Goal: Find specific page/section: Find specific page/section

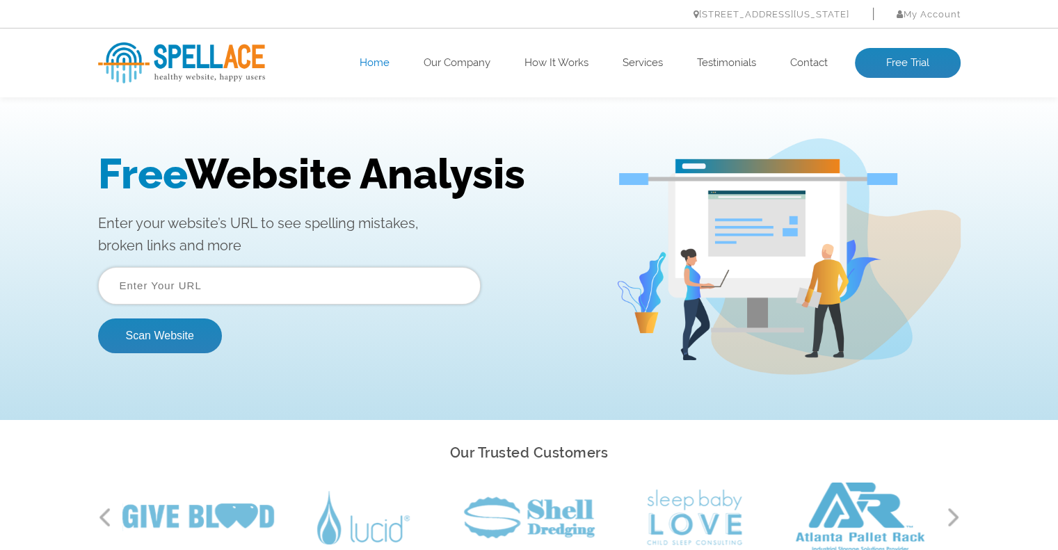
click at [800, 54] on ul "Home Our Company How It Works Services Testimonials Contact Free Trial" at bounding box center [615, 63] width 690 height 31
click at [808, 67] on link "Contact" at bounding box center [809, 63] width 38 height 14
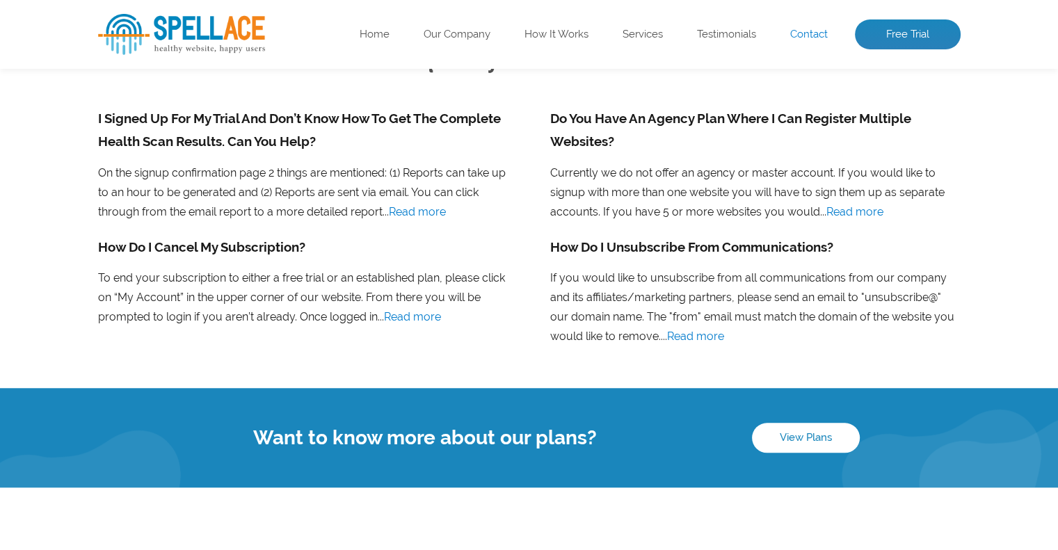
scroll to position [1160, 0]
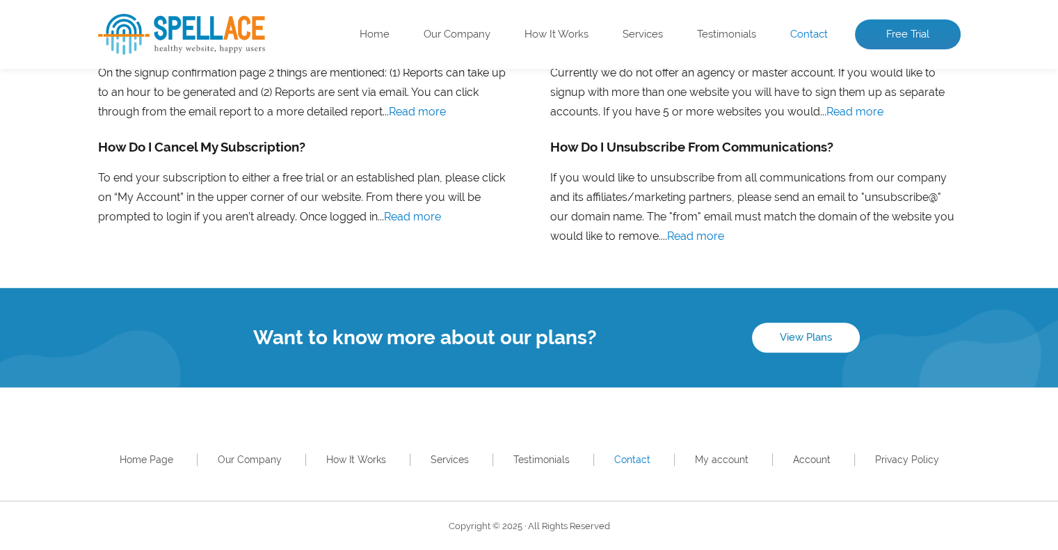
click at [253, 469] on div "Home Page Our Company How It Works Services Testimonials Contact My account Acc…" at bounding box center [529, 443] width 1058 height 113
click at [245, 462] on link "Our Company" at bounding box center [250, 459] width 64 height 11
